Goal: Task Accomplishment & Management: Complete application form

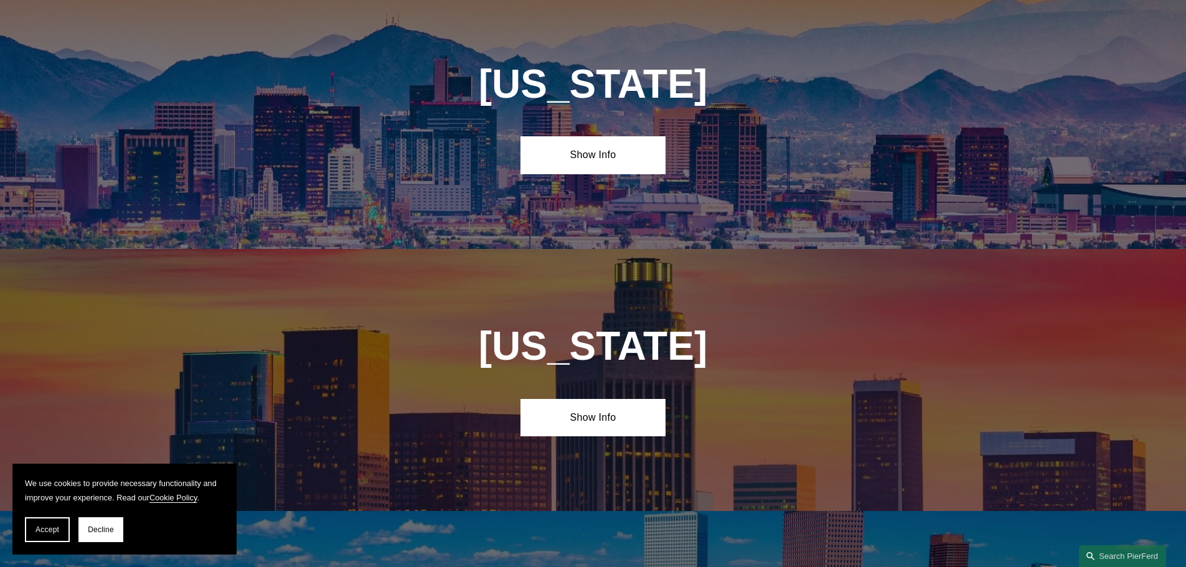
scroll to position [498, 0]
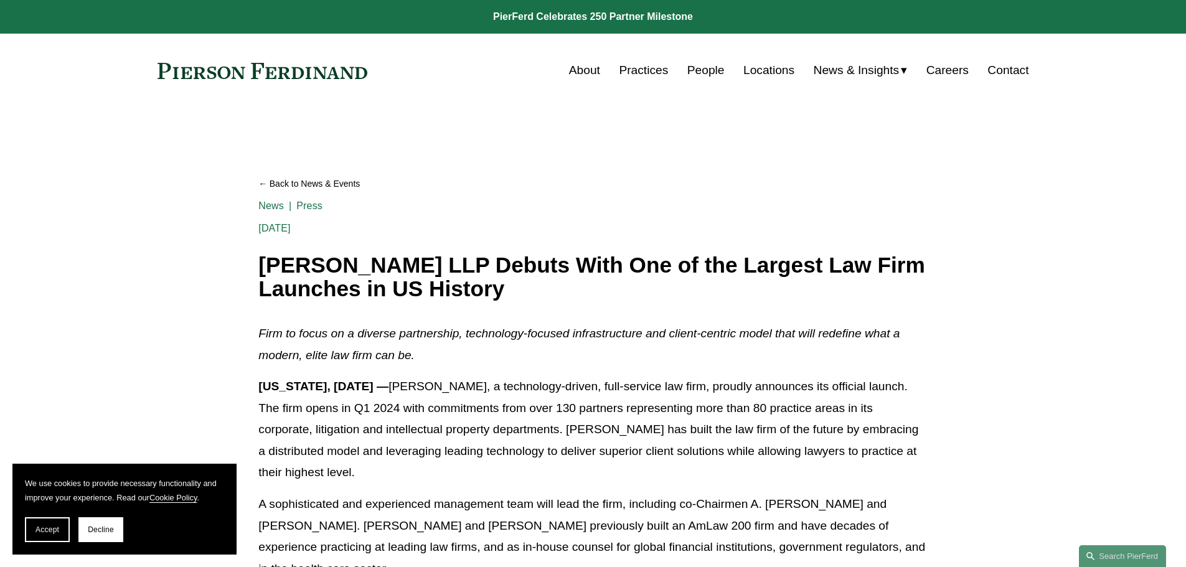
click at [940, 72] on link "Careers" at bounding box center [948, 71] width 42 height 24
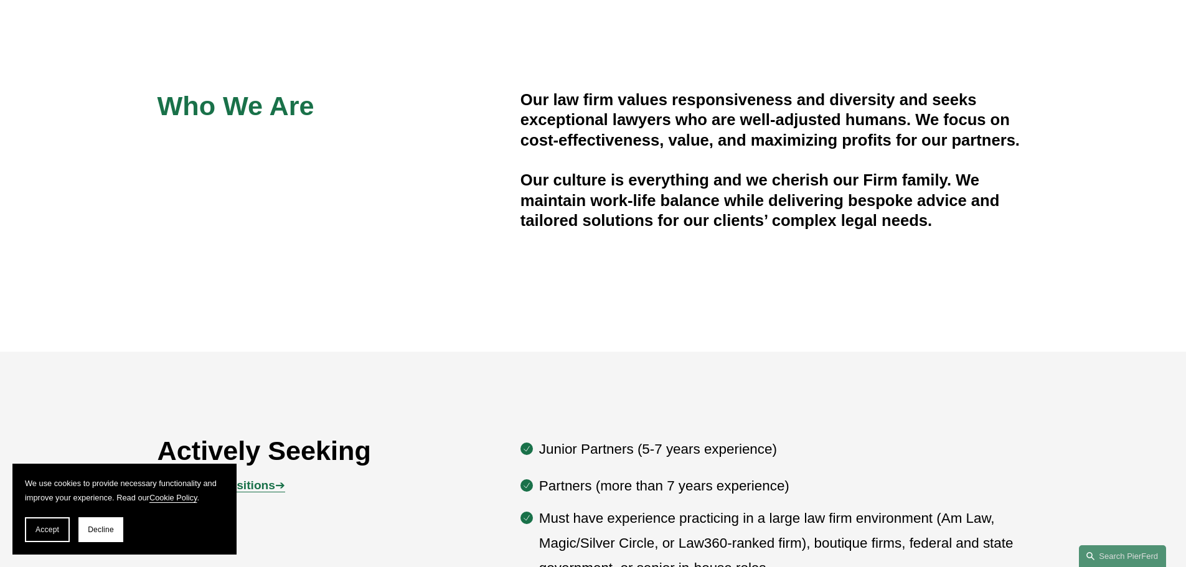
scroll to position [653, 0]
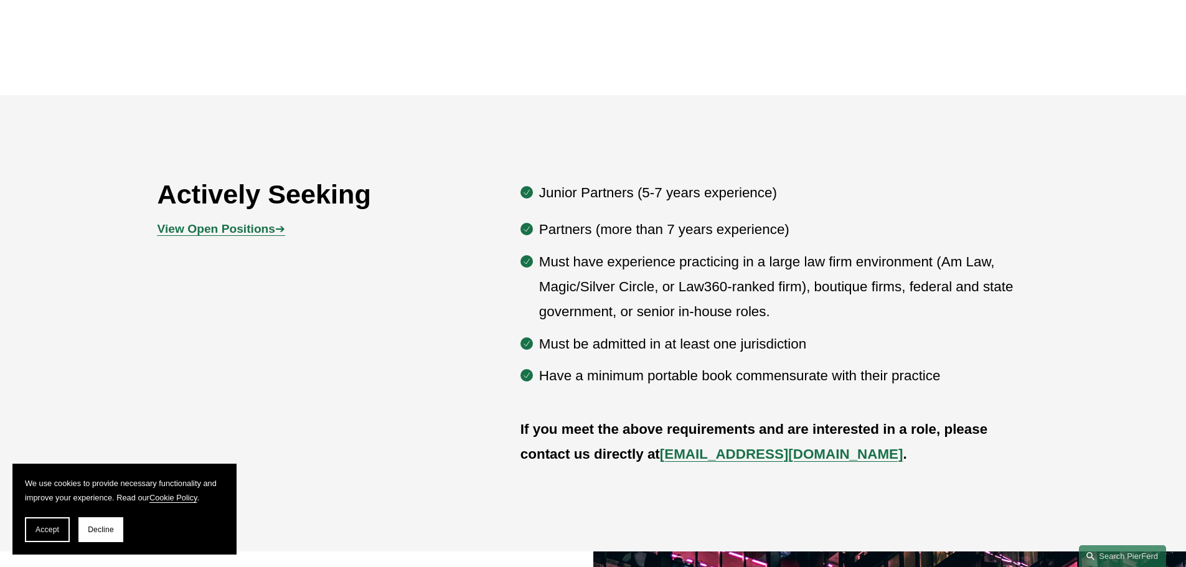
click at [786, 238] on p "Partners (more than 7 years experience)" at bounding box center [784, 229] width 490 height 25
click at [174, 227] on strong "View Open Positions" at bounding box center [217, 228] width 118 height 13
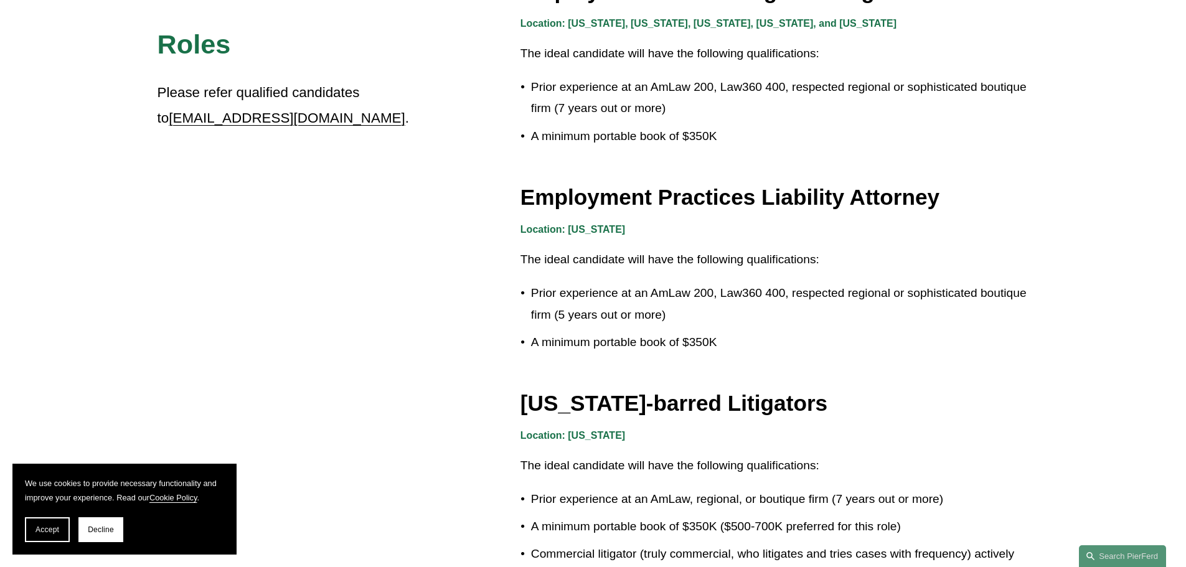
scroll to position [2055, 0]
